Goal: Navigation & Orientation: Find specific page/section

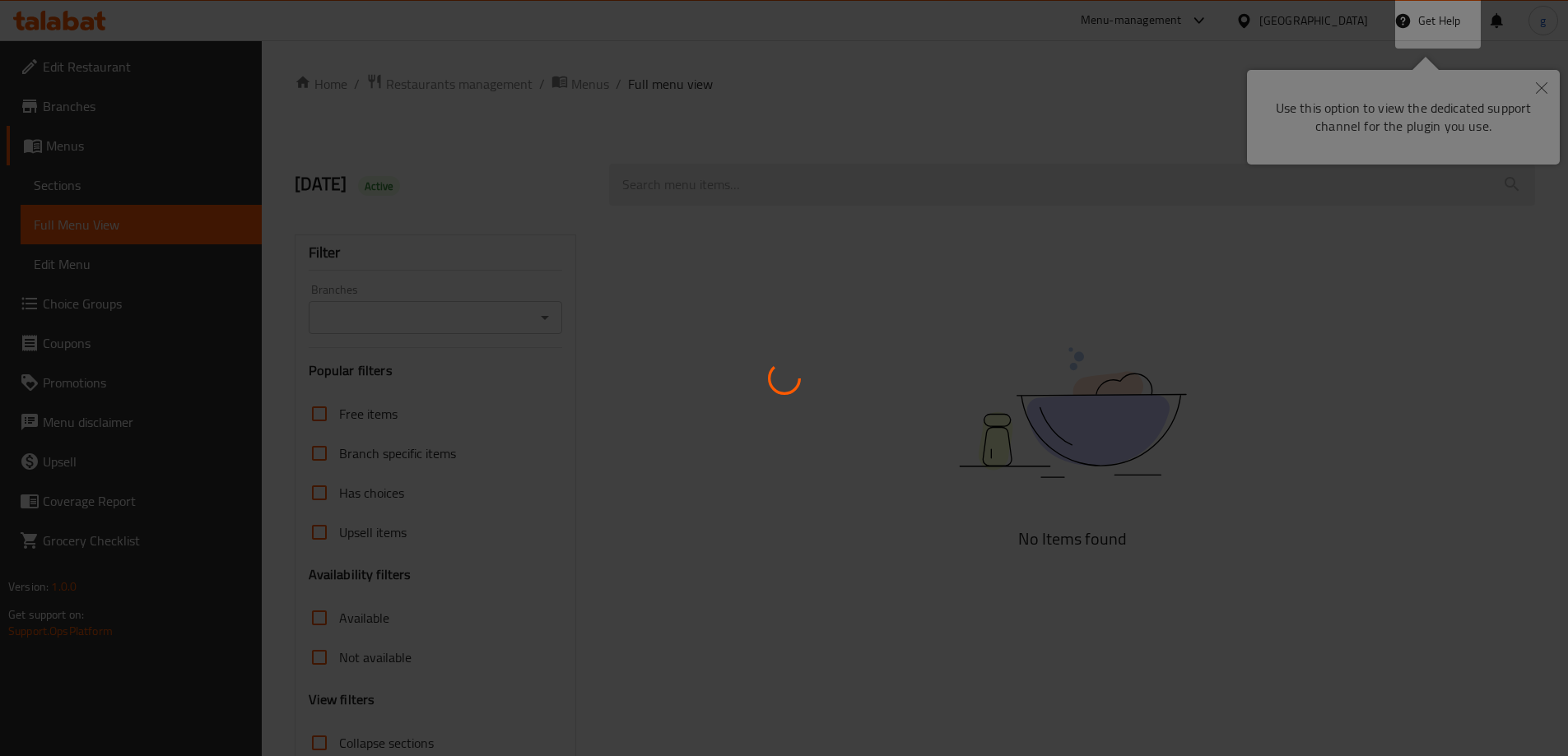
click at [1540, 91] on div at bounding box center [784, 378] width 1568 height 756
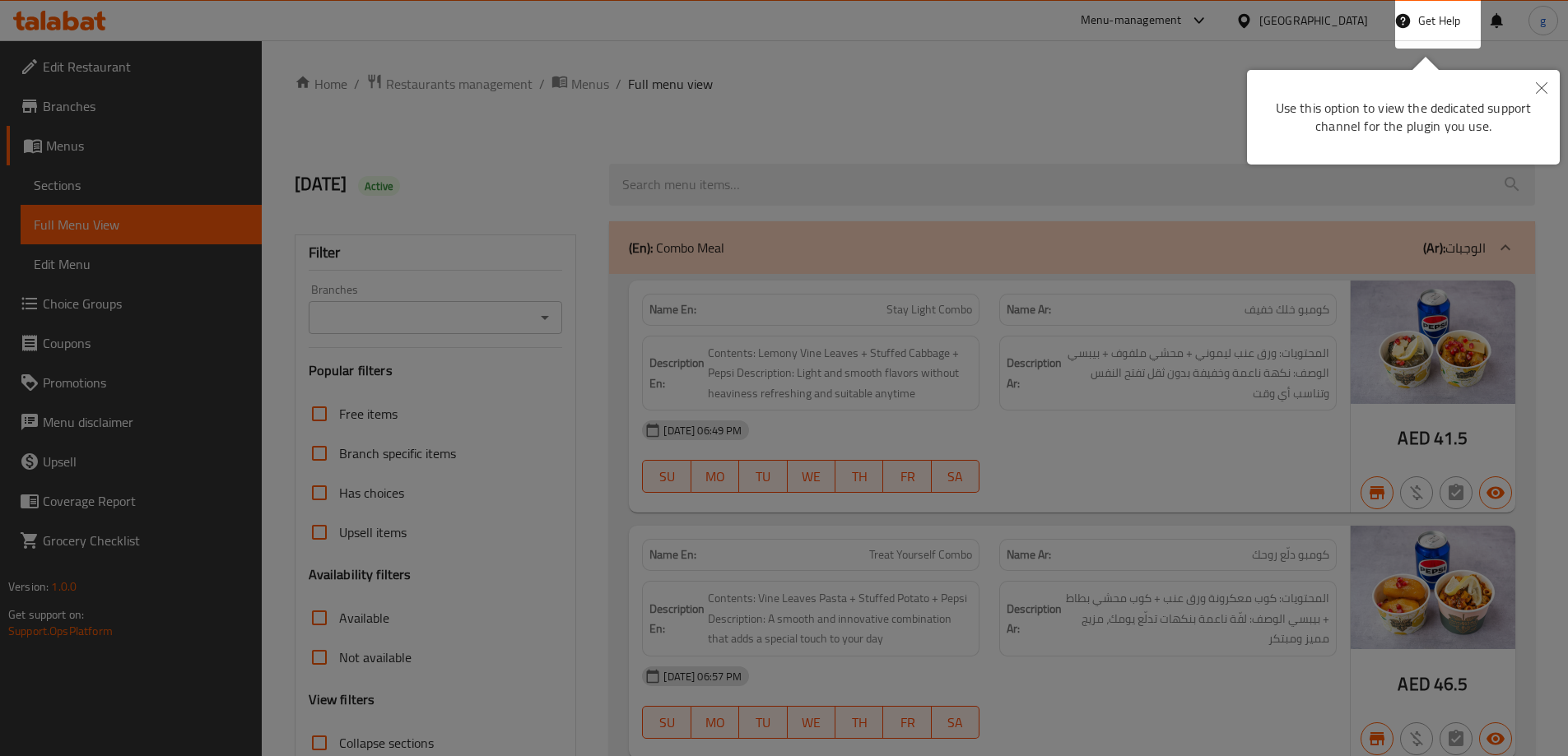
click at [1534, 88] on button "Close" at bounding box center [1541, 89] width 36 height 38
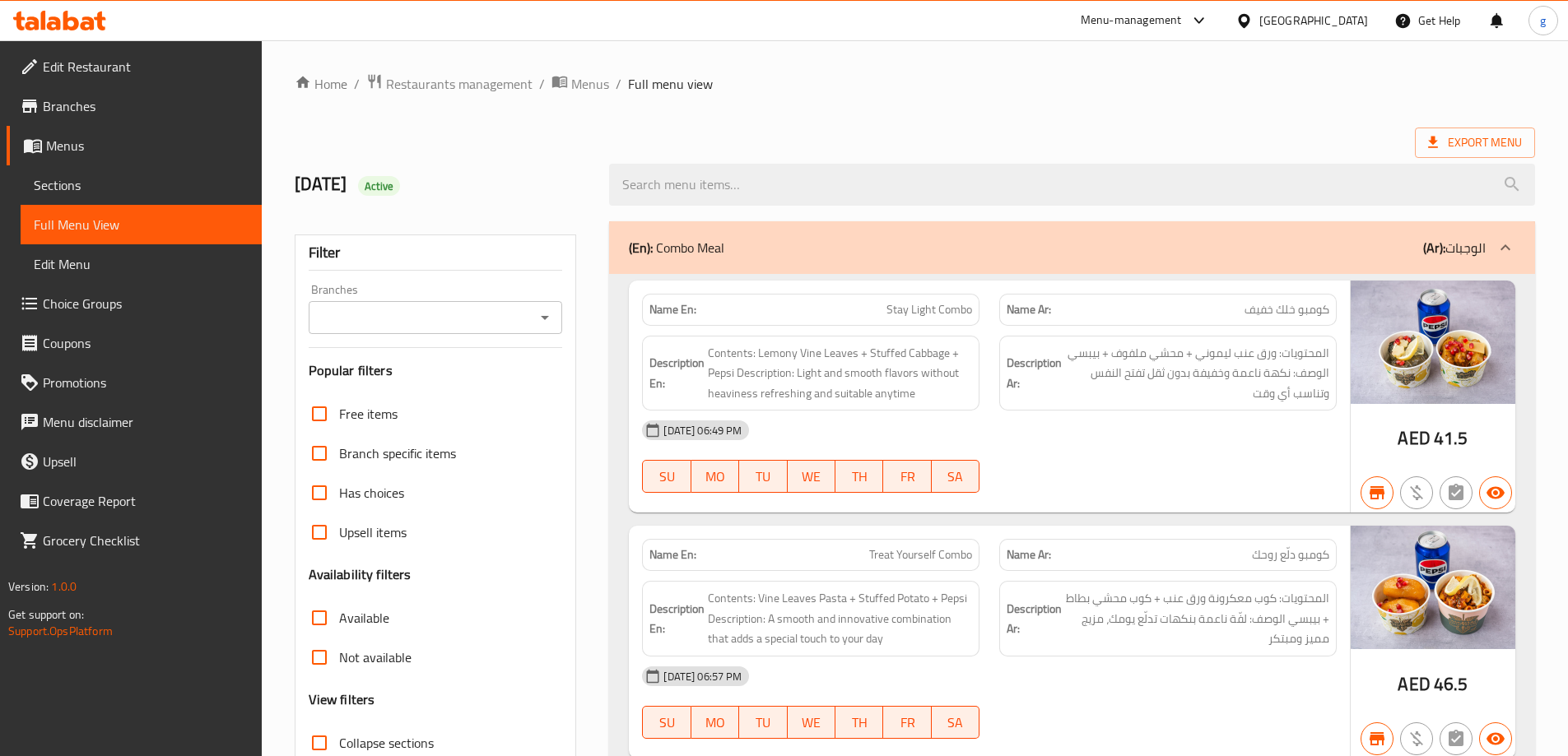
click at [1283, 35] on div "[GEOGRAPHIC_DATA]" at bounding box center [1302, 21] width 159 height 40
click at [1282, 31] on div "[GEOGRAPHIC_DATA]" at bounding box center [1302, 21] width 159 height 40
click at [1269, 19] on div "[GEOGRAPHIC_DATA]" at bounding box center [1314, 20] width 108 height 18
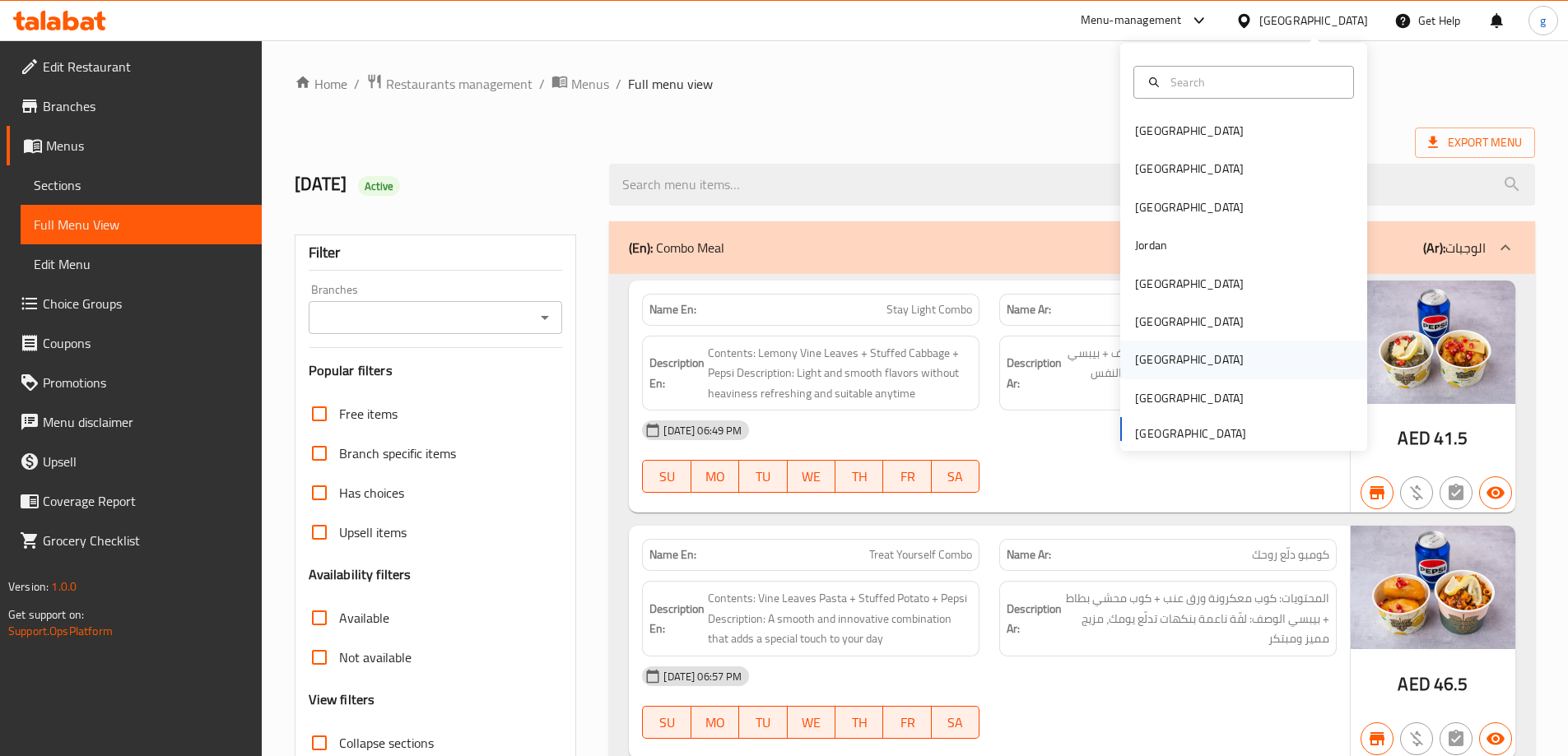
click at [1190, 353] on div "[GEOGRAPHIC_DATA]" at bounding box center [1244, 359] width 247 height 38
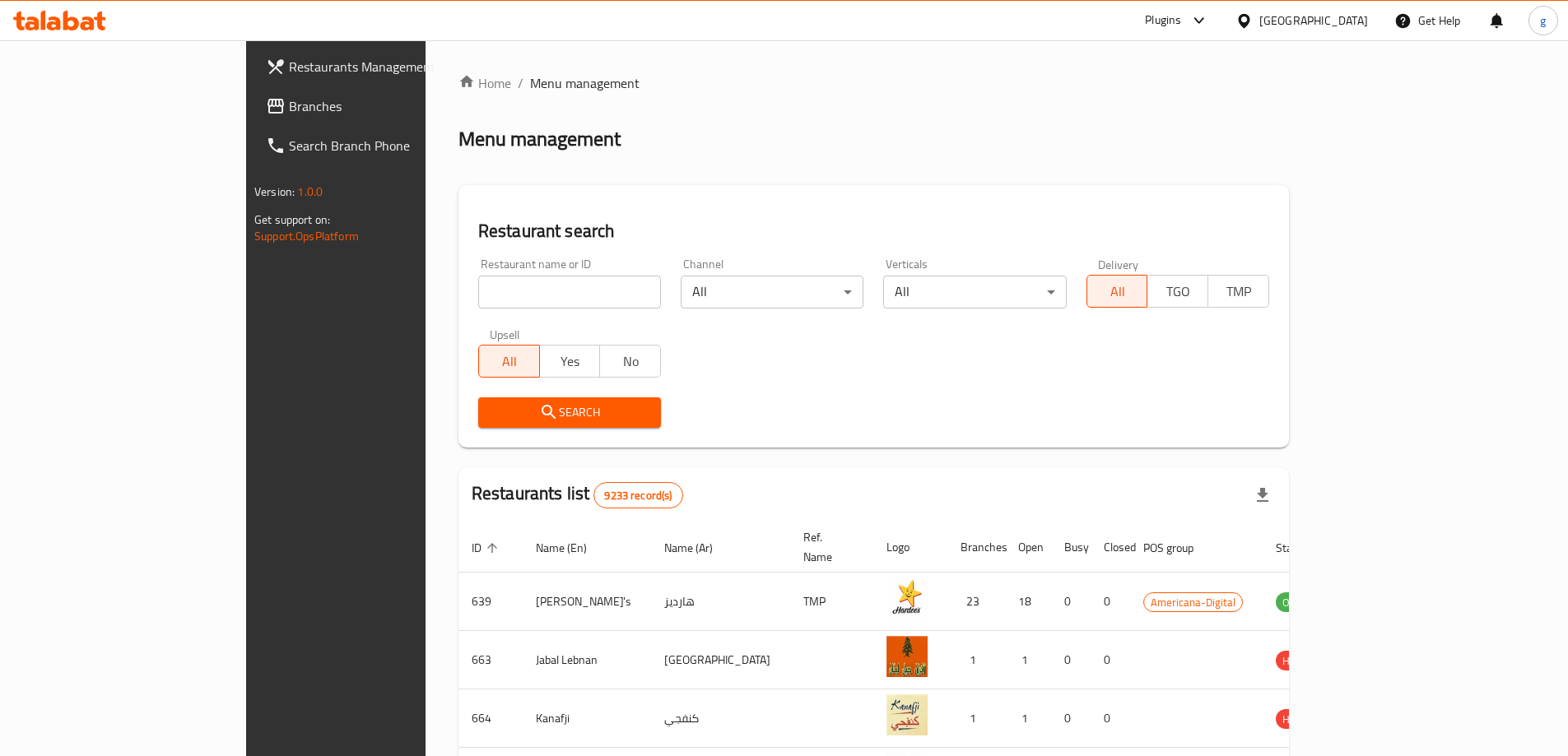
click at [289, 110] on span "Branches" at bounding box center [392, 106] width 206 height 20
